Goal: Task Accomplishment & Management: Manage account settings

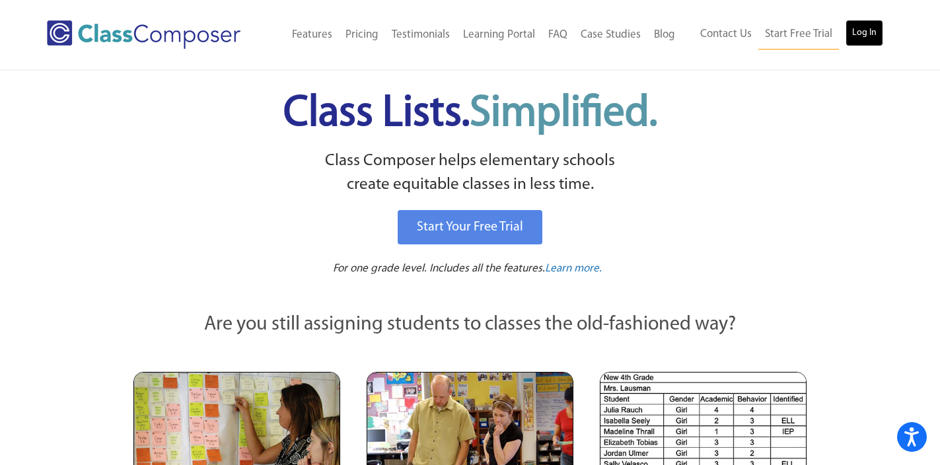
click at [858, 33] on link "Log In" at bounding box center [865, 33] width 38 height 26
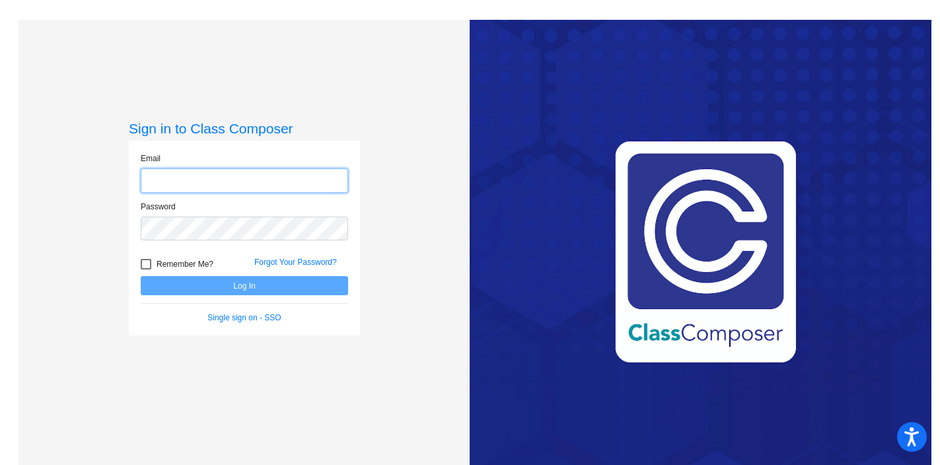
type input "[EMAIL_ADDRESS][DOMAIN_NAME]"
click at [252, 291] on button "Log In" at bounding box center [245, 285] width 208 height 19
